Goal: Task Accomplishment & Management: Use online tool/utility

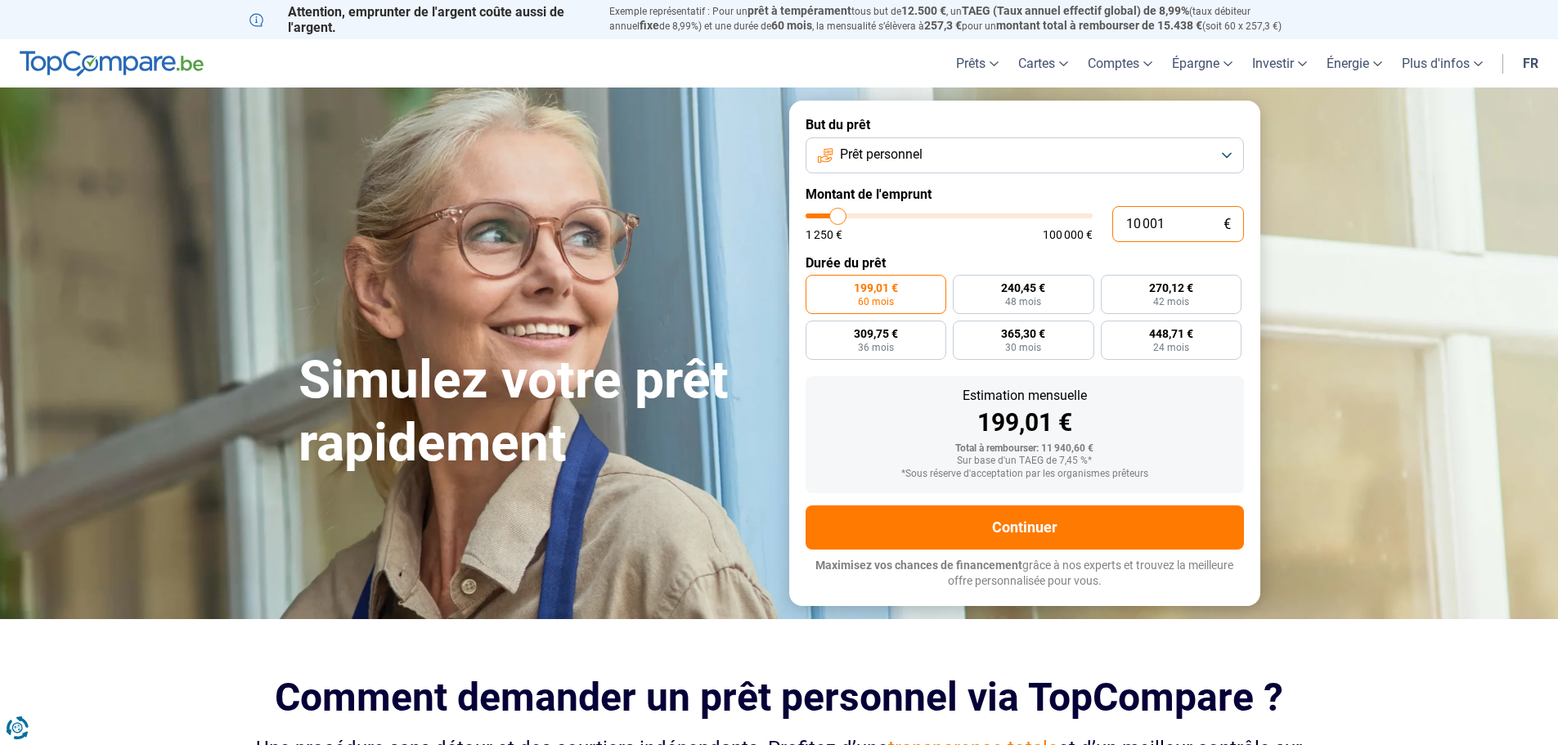
drag, startPoint x: 1141, startPoint y: 222, endPoint x: 1122, endPoint y: 222, distance: 19.6
click at [1122, 222] on input "10 001" at bounding box center [1178, 224] width 132 height 36
type input "3 001"
type input "3000"
type input "30 010"
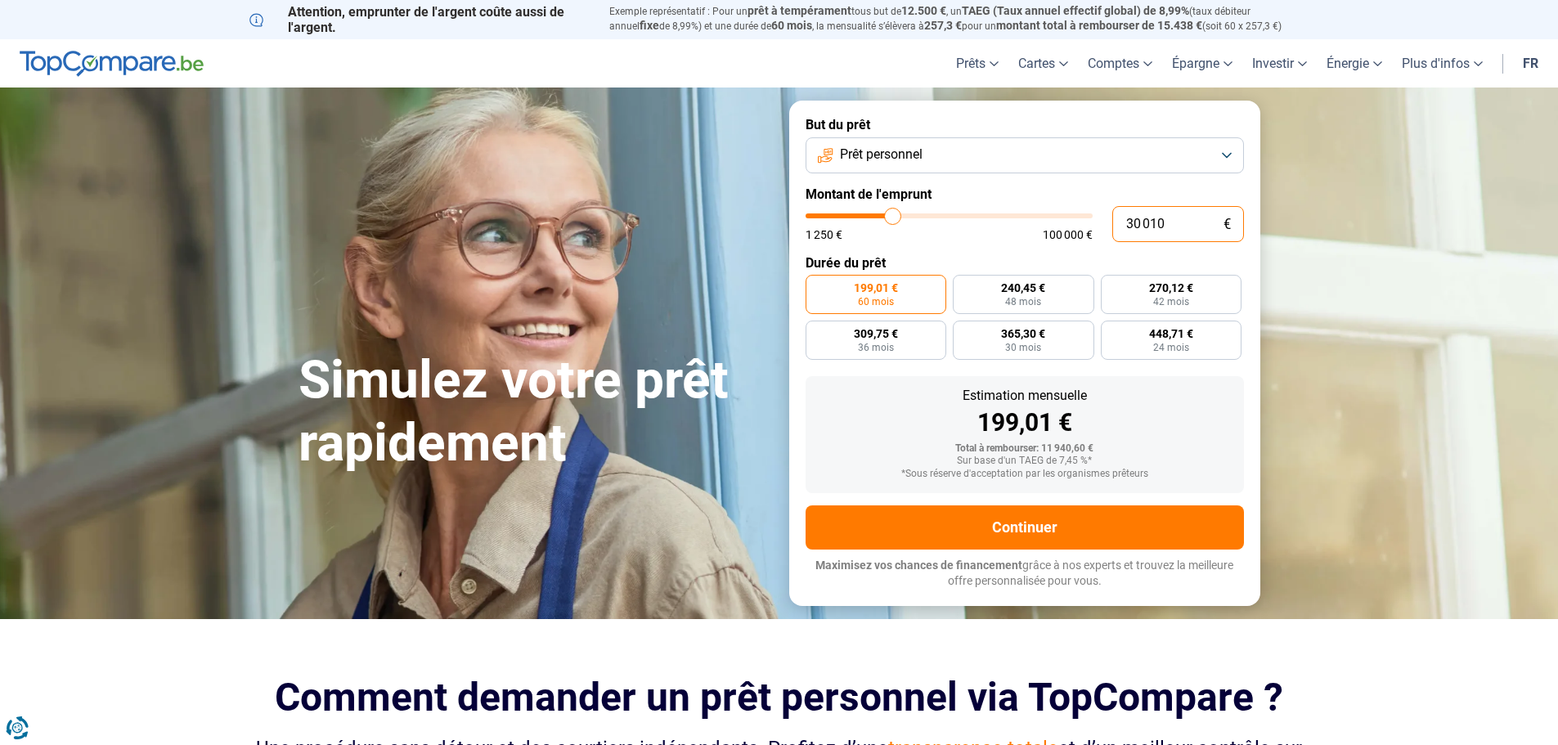
type input "30000"
radio input "false"
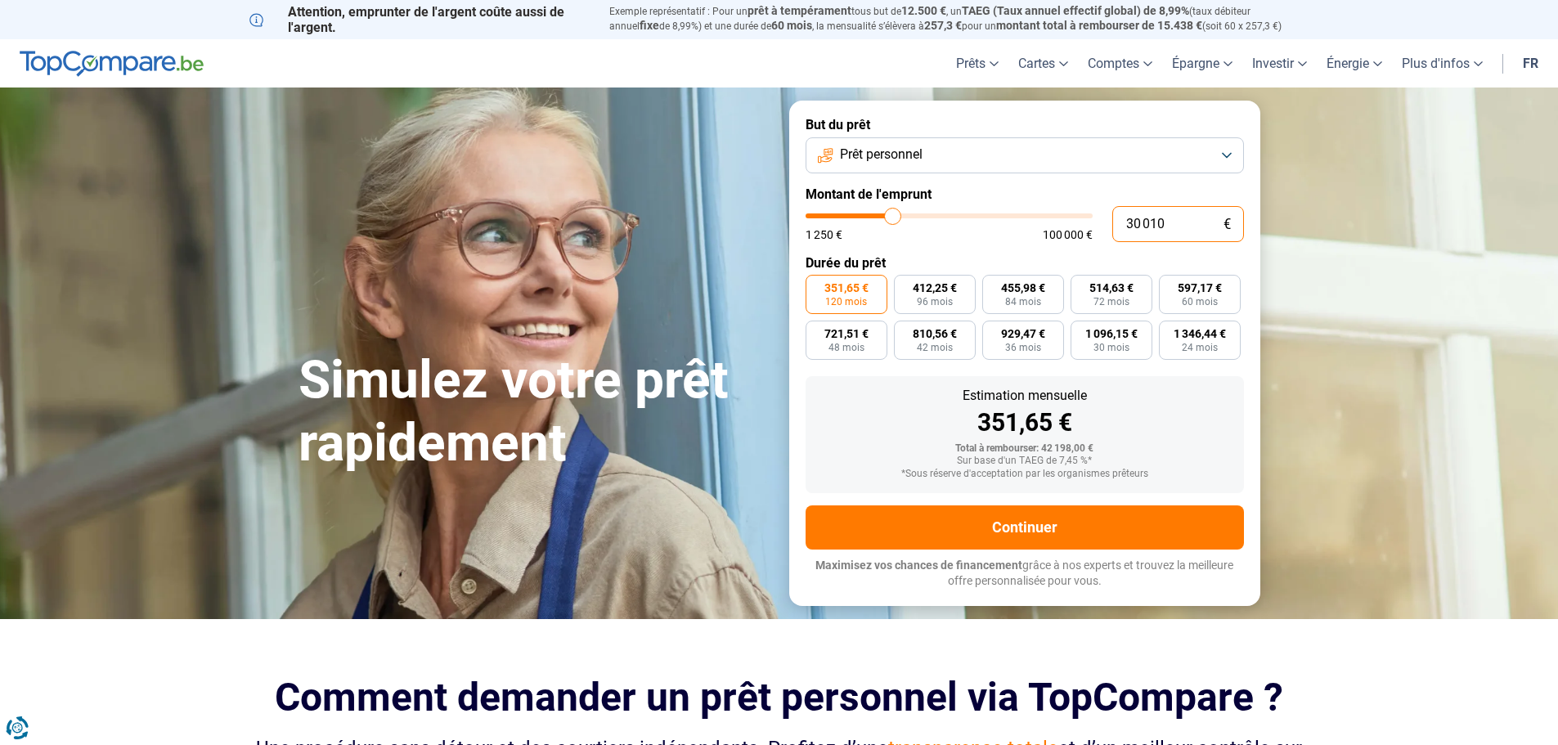
drag, startPoint x: 1137, startPoint y: 222, endPoint x: 1124, endPoint y: 222, distance: 13.1
click at [1124, 222] on input "30 010" at bounding box center [1178, 224] width 132 height 36
type input "2 010"
type input "2000"
type input "20 010"
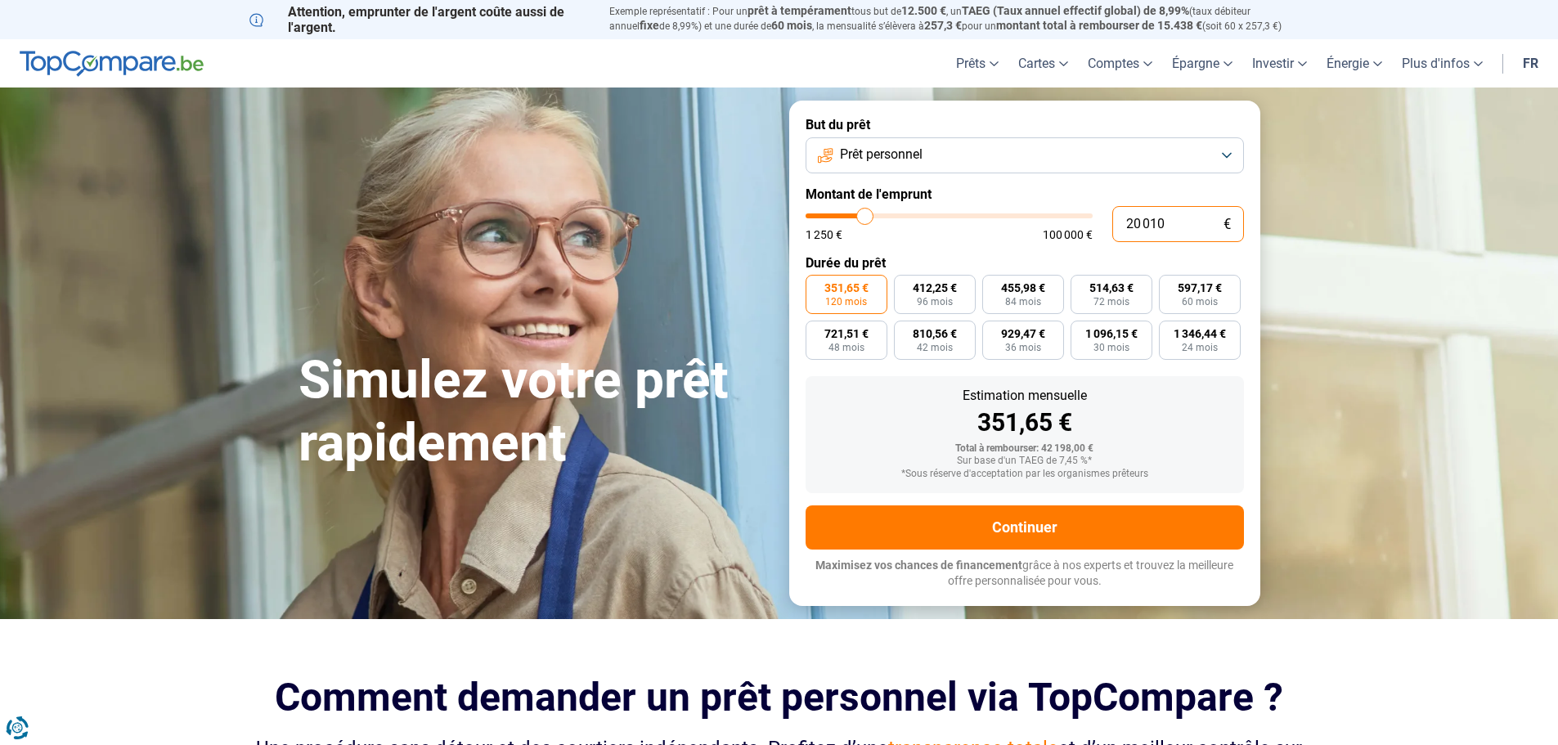
type input "20000"
type input "20 010"
click at [883, 414] on div "234,47 €" at bounding box center [1024, 422] width 412 height 25
